Goal: Navigation & Orientation: Find specific page/section

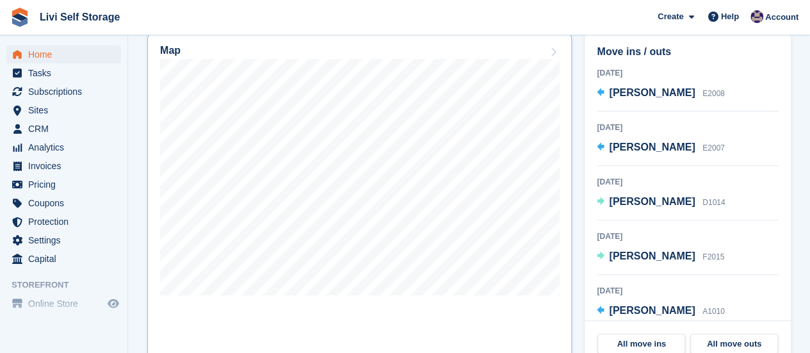
scroll to position [384, 0]
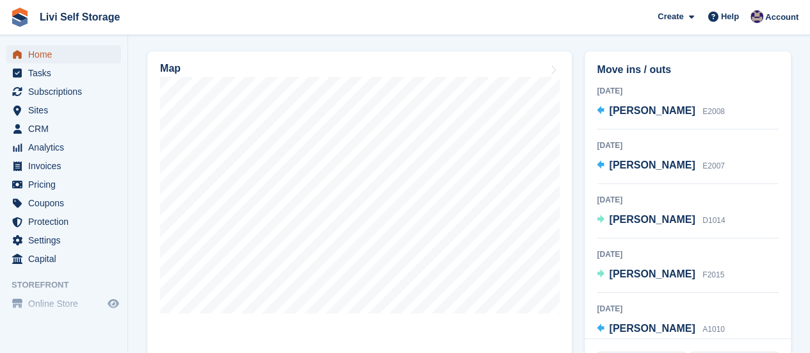
click at [42, 59] on span "Home" at bounding box center [66, 54] width 77 height 18
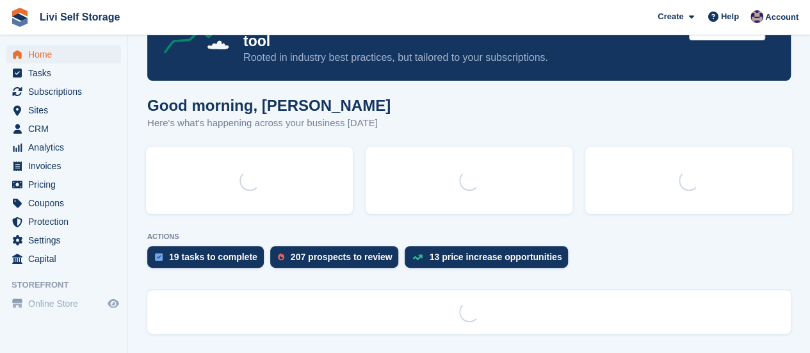
scroll to position [0, 0]
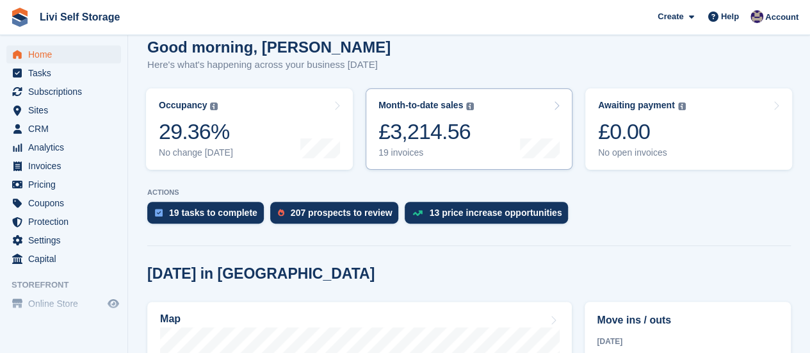
scroll to position [64, 0]
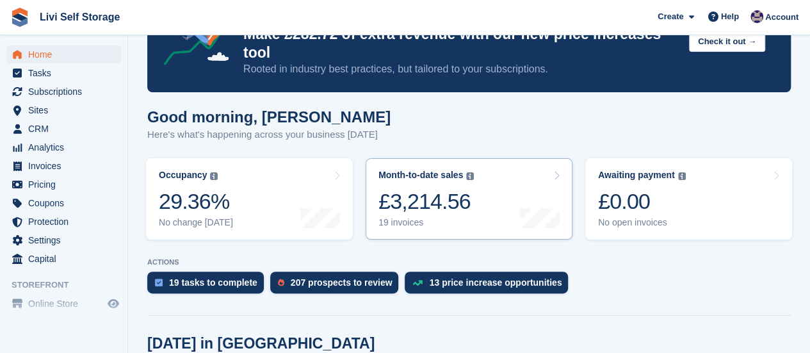
click at [405, 217] on div "19 invoices" at bounding box center [425, 222] width 95 height 11
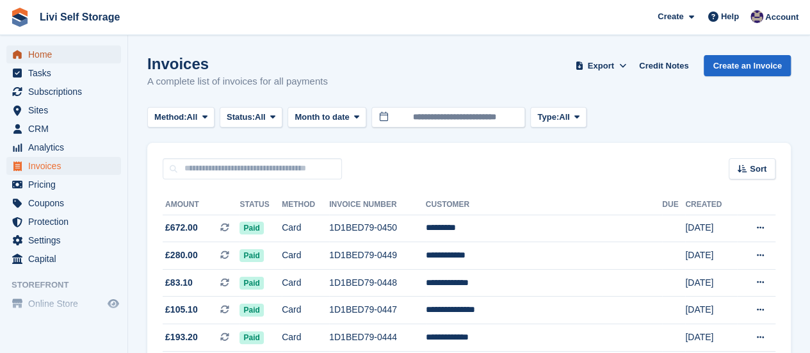
click at [43, 56] on span "Home" at bounding box center [66, 54] width 77 height 18
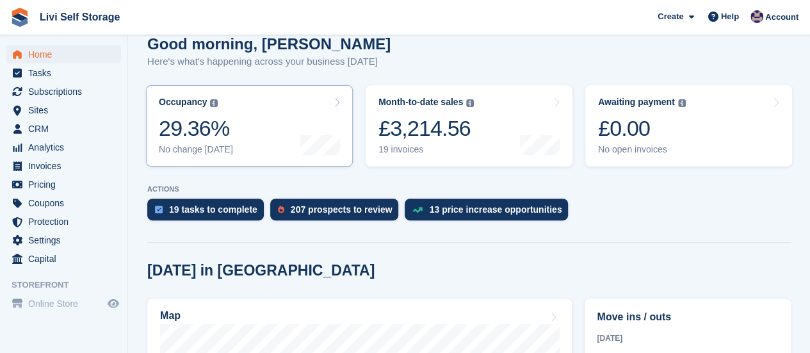
scroll to position [64, 0]
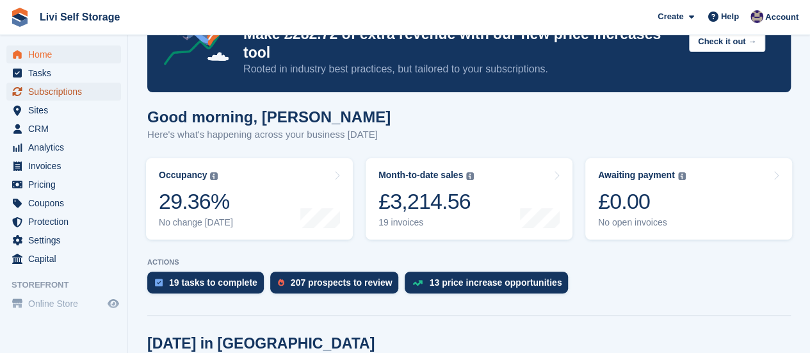
click at [56, 93] on span "Subscriptions" at bounding box center [66, 92] width 77 height 18
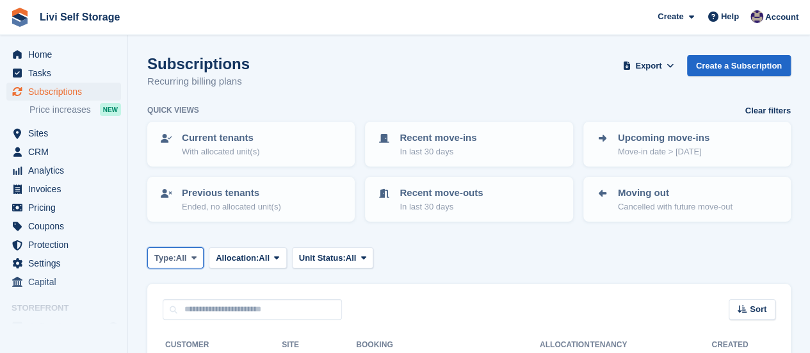
click at [199, 257] on span at bounding box center [194, 257] width 10 height 10
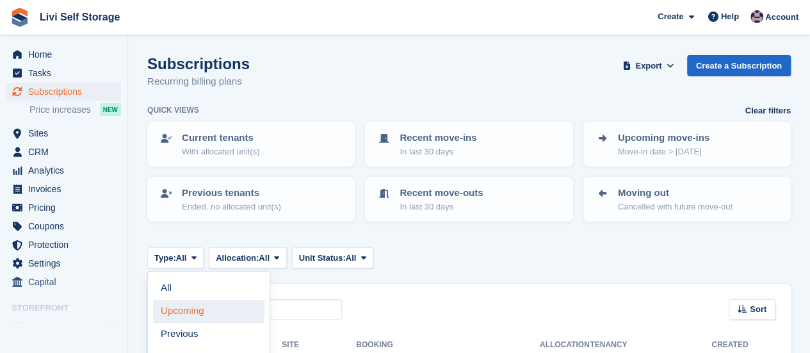
click at [189, 311] on link "Upcoming" at bounding box center [208, 311] width 111 height 23
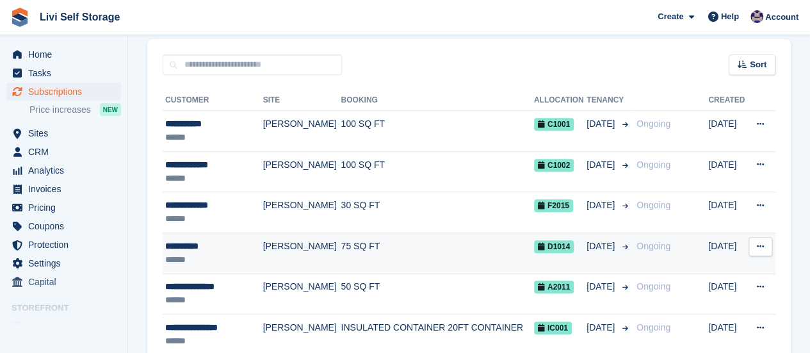
scroll to position [308, 0]
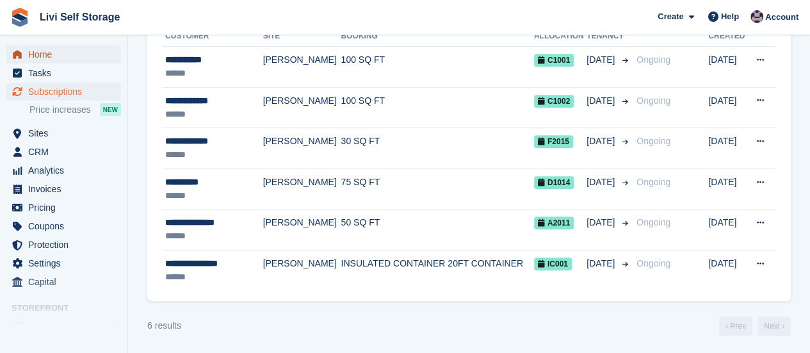
click at [38, 51] on span "Home" at bounding box center [66, 54] width 77 height 18
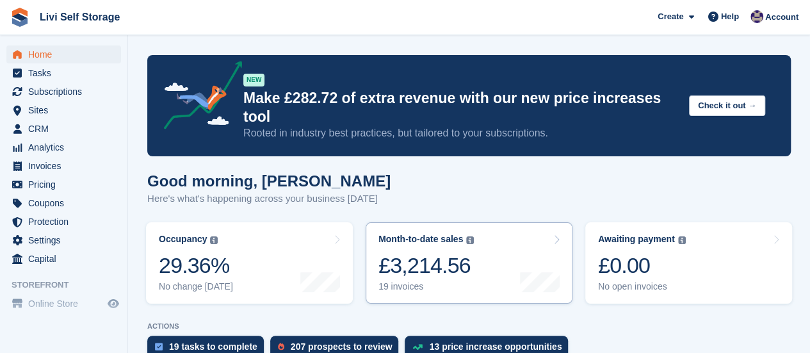
click at [398, 281] on div "19 invoices" at bounding box center [425, 286] width 95 height 11
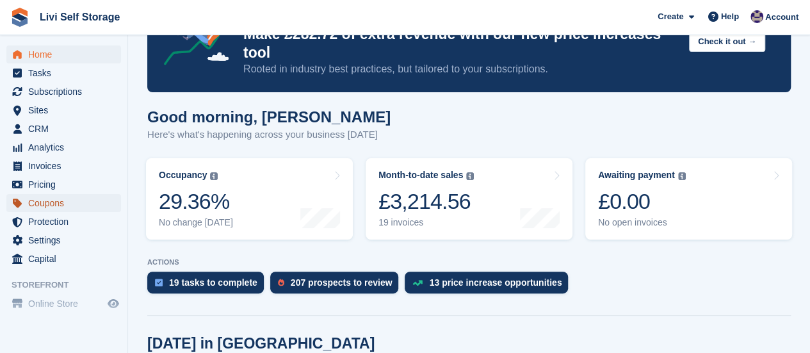
click at [52, 206] on span "Coupons" at bounding box center [66, 203] width 77 height 18
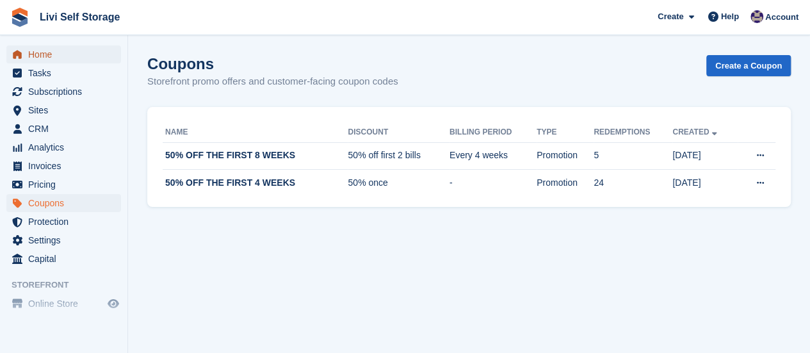
click at [45, 56] on span "Home" at bounding box center [66, 54] width 77 height 18
